Goal: Task Accomplishment & Management: Complete application form

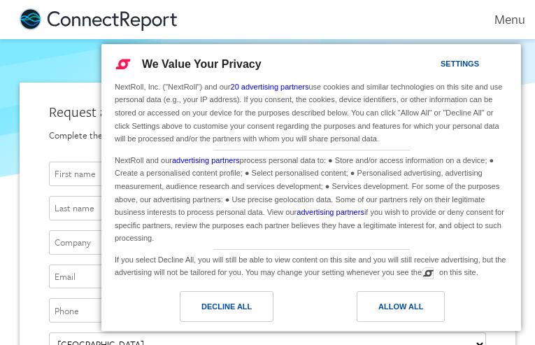
type input "XjdwWOcxNkTHLPcu"
type input "jygSfOVPDsEAgjx"
type input "UVBFwZTBBuDF"
type input "july4writer@gmail.com"
type input "7629217855"
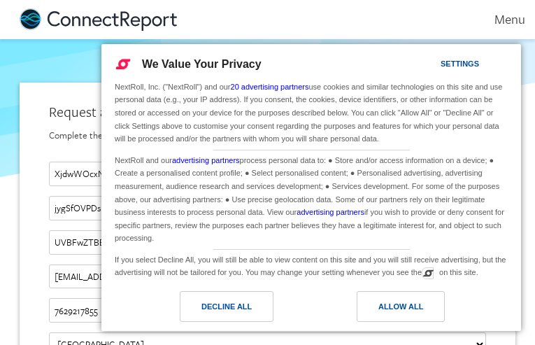
type input "july4writer@gmail.com"
type input "DheeBOtFihgvXXHR"
